Goal: Contribute content

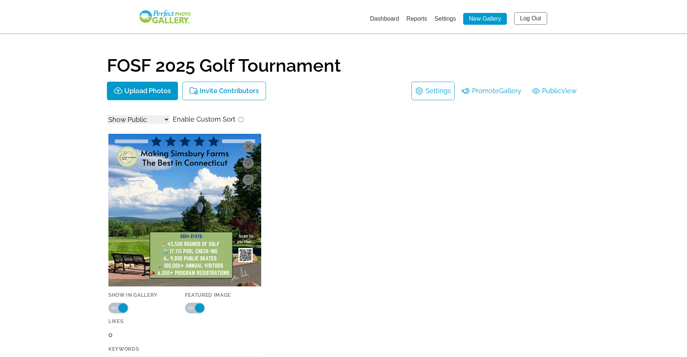
select select "onlyShowInGallery"
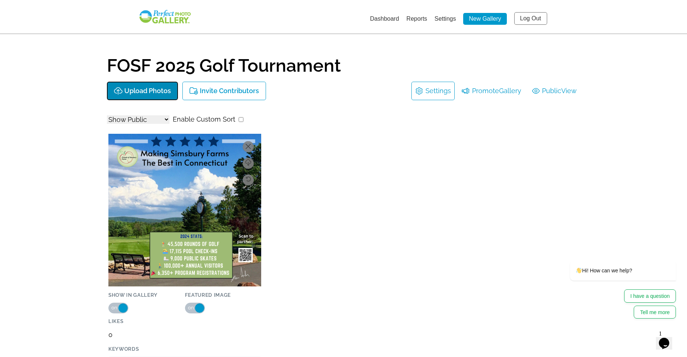
click at [145, 88] on p "Upload Photos" at bounding box center [147, 91] width 47 height 8
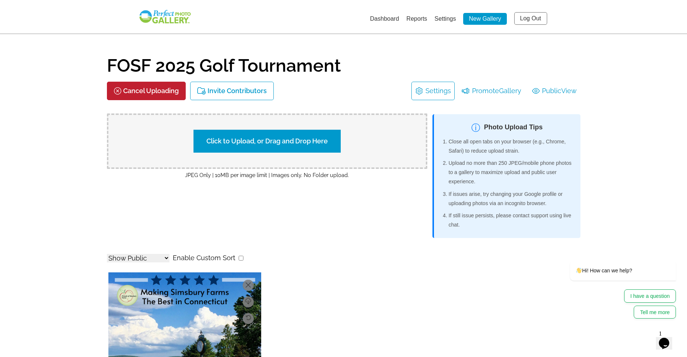
click at [279, 140] on label "Click to Upload, or Drag and Drop Here" at bounding box center [266, 141] width 147 height 23
click at [328, 140] on input "Click to Upload, or Drag and Drop Here" at bounding box center [397, 140] width 138 height 10
type input "C:\fakepath\IMG_4138.JPG"
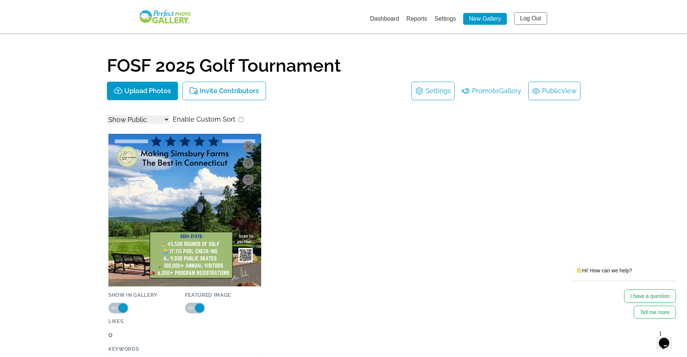
click at [566, 89] on span "View" at bounding box center [569, 91] width 16 height 12
click at [382, 18] on link "Dashboard" at bounding box center [384, 19] width 29 height 6
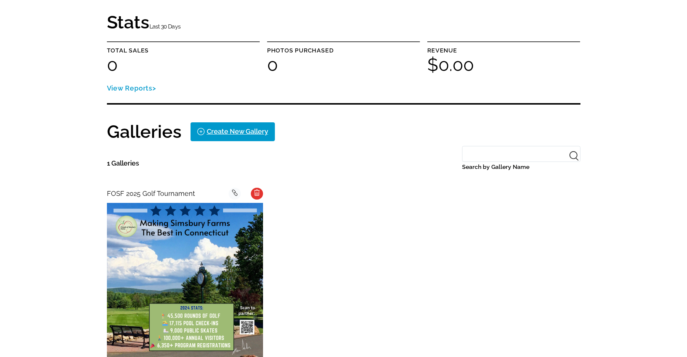
scroll to position [53, 0]
click at [188, 203] on img at bounding box center [185, 281] width 156 height 156
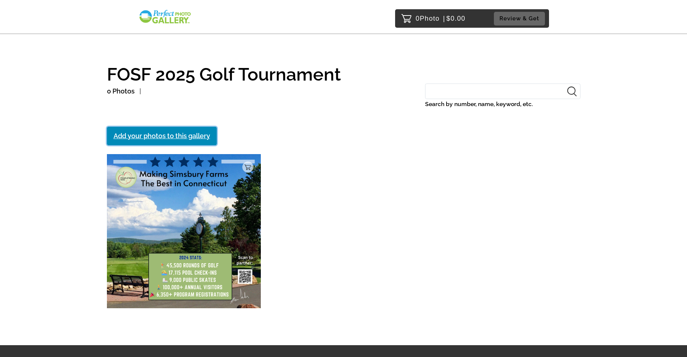
click at [163, 138] on link "Add your photos to this gallery" at bounding box center [162, 136] width 110 height 18
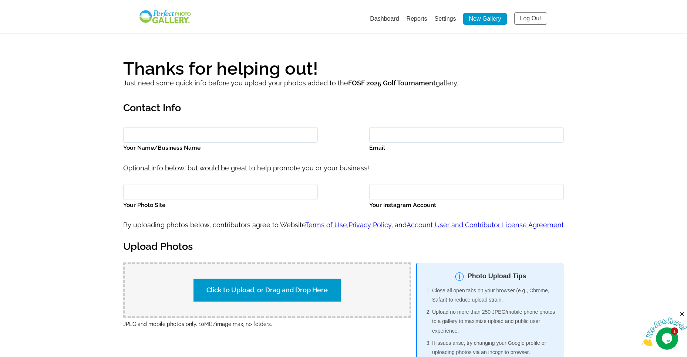
click at [143, 136] on input "Your Name/Business Name" at bounding box center [220, 135] width 195 height 16
type input "[PERSON_NAME] Clout"
type input "[EMAIL_ADDRESS][DOMAIN_NAME]"
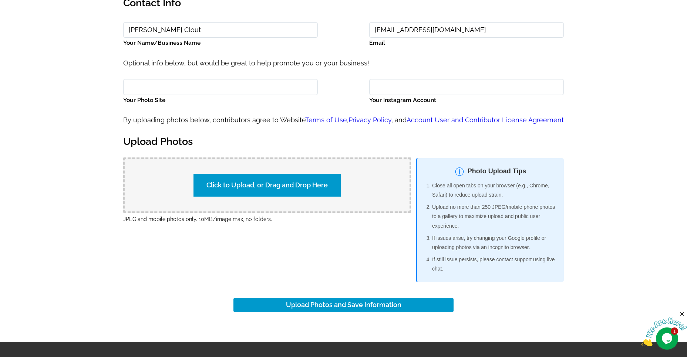
scroll to position [107, 0]
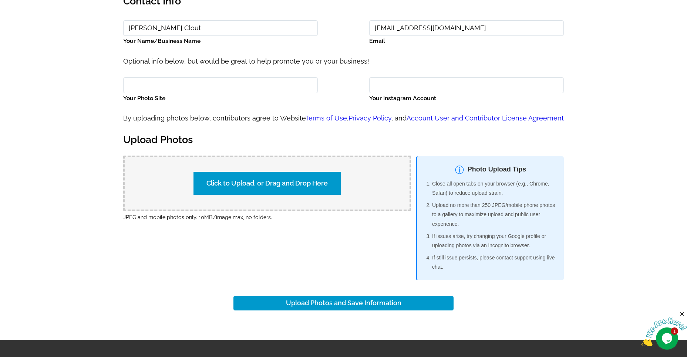
click at [320, 182] on label "Click to Upload, or Drag and Drop Here" at bounding box center [266, 183] width 147 height 23
click at [328, 182] on input "Click to Upload, or Drag and Drop Here" at bounding box center [397, 183] width 138 height 10
type input "C:\fakepath\IMG_4138.JPG"
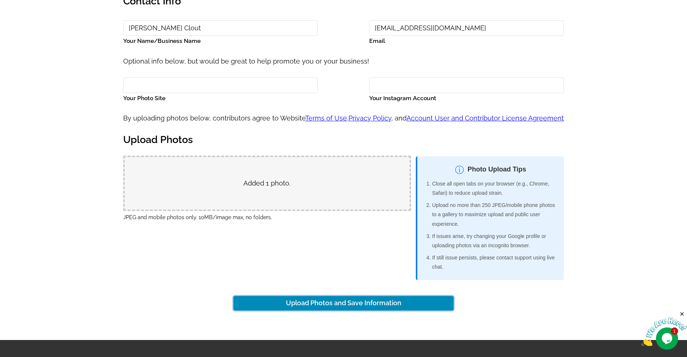
click at [350, 310] on button "Upload Photos and Save Information" at bounding box center [343, 303] width 220 height 14
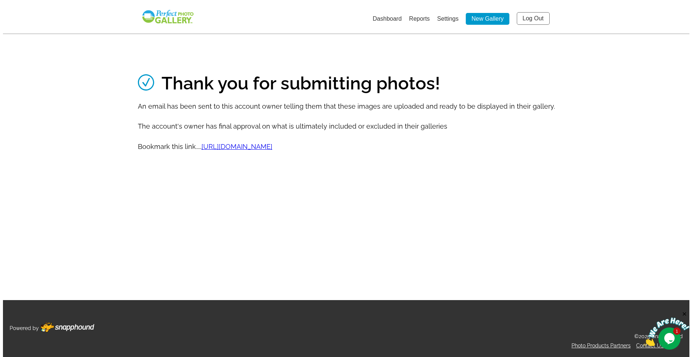
scroll to position [0, 0]
click at [272, 150] on link "[URL][DOMAIN_NAME]" at bounding box center [236, 147] width 71 height 8
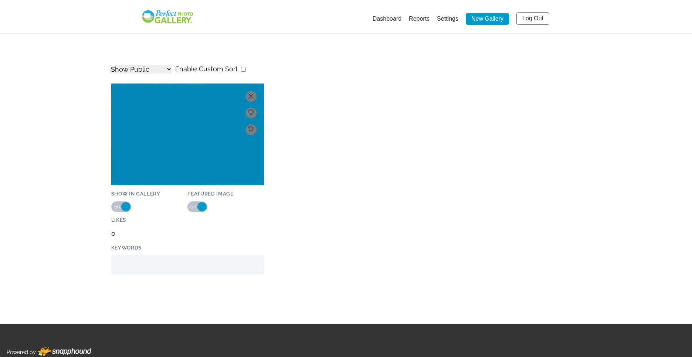
select select "onlyShowInGallery"
